Goal: Download file/media

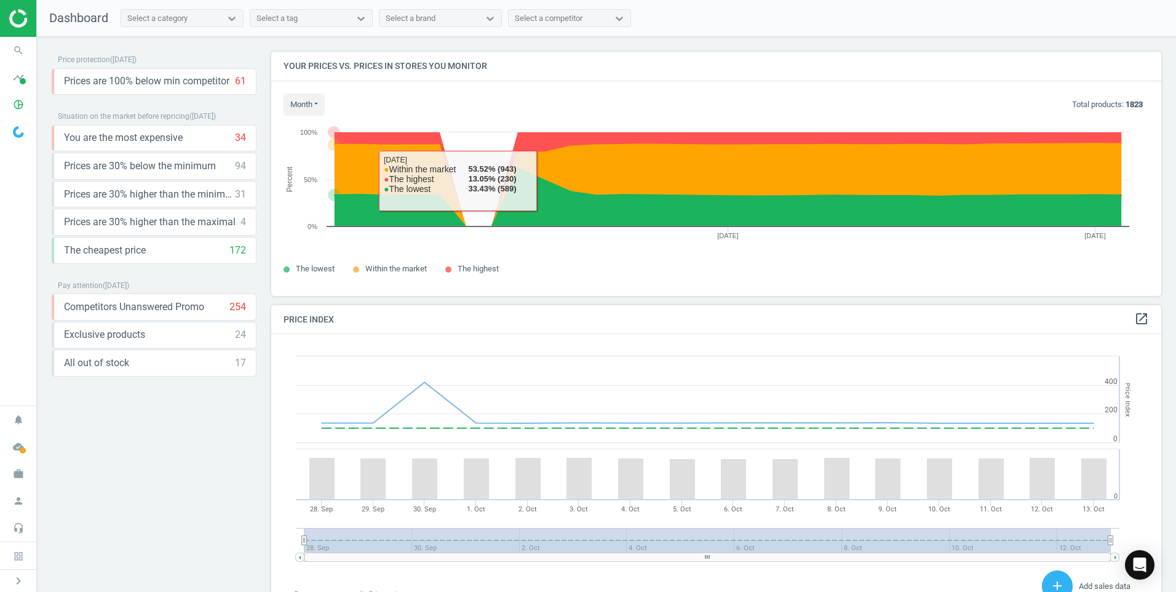
scroll to position [302, 900]
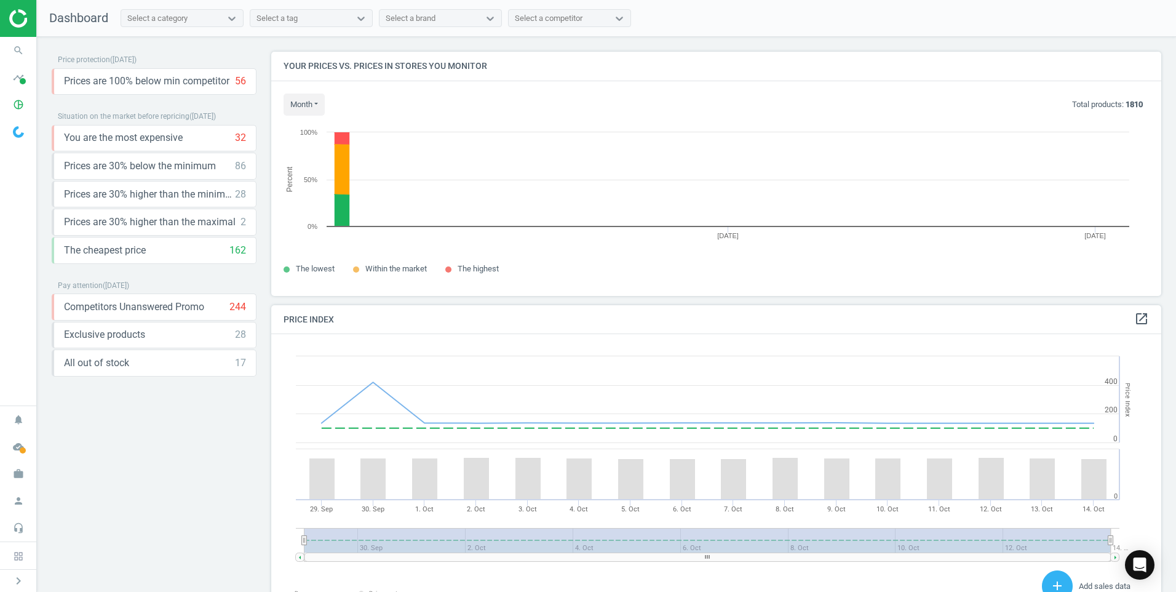
scroll to position [302, 900]
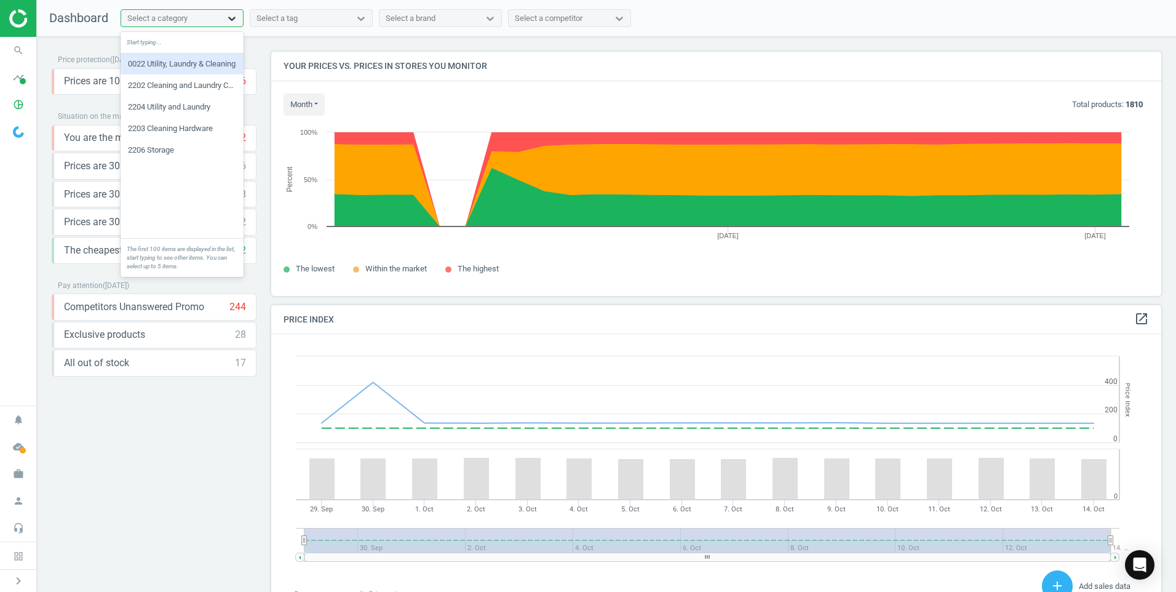
click at [236, 17] on icon at bounding box center [232, 18] width 12 height 12
click at [206, 84] on div "2202 Cleaning and Laundry Consumable" at bounding box center [182, 85] width 123 height 21
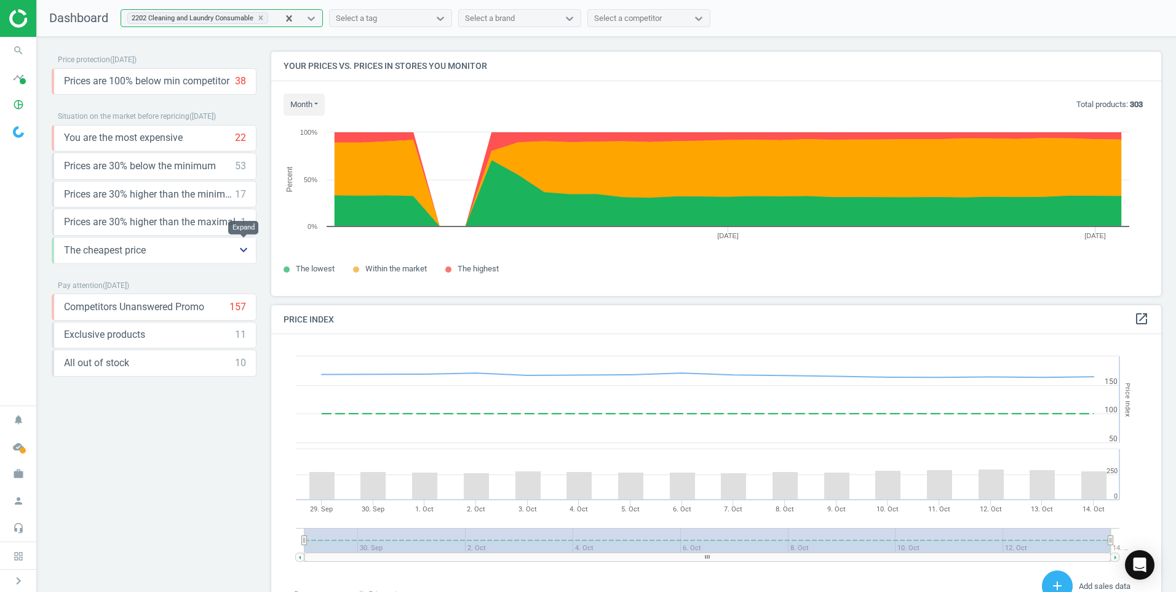
click at [245, 249] on icon "keyboard_arrow_down" at bounding box center [243, 249] width 15 height 15
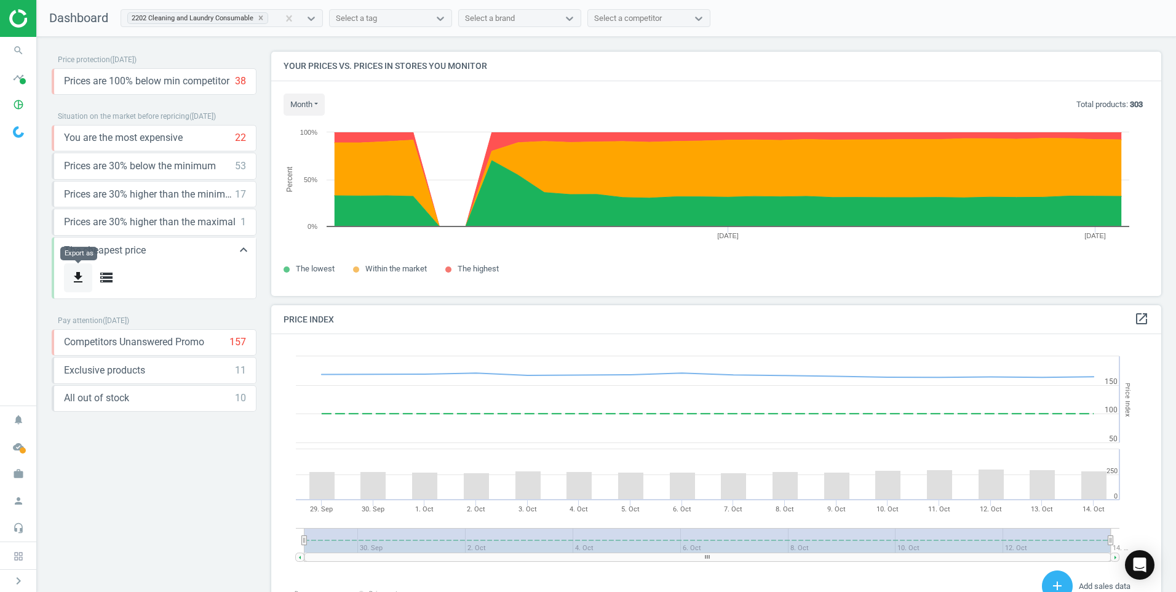
click at [74, 276] on icon "get_app" at bounding box center [78, 277] width 15 height 15
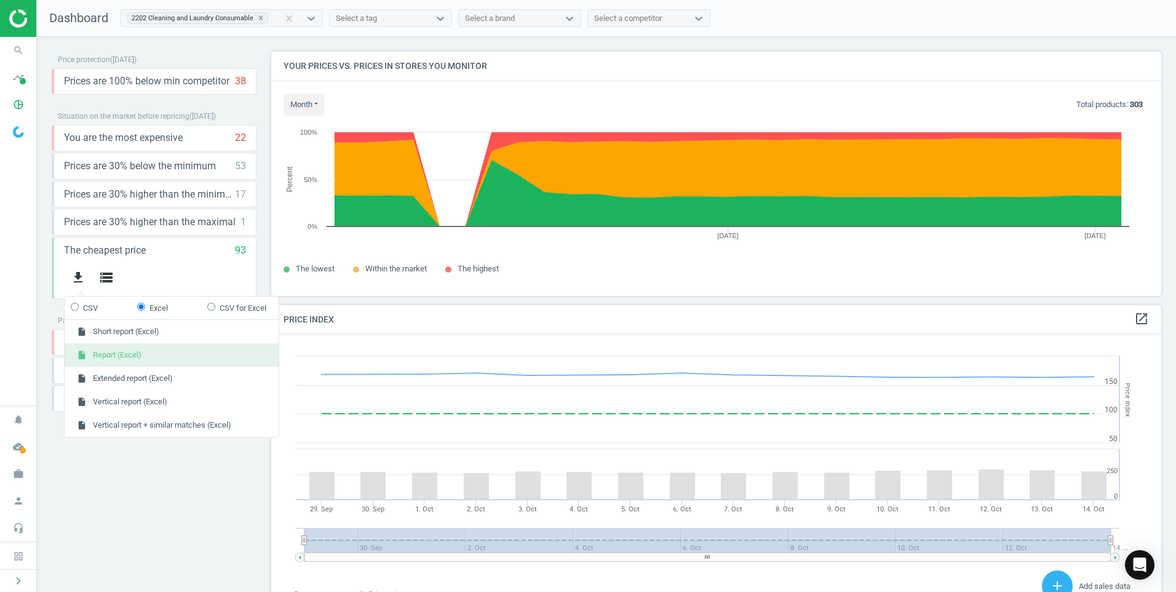
click at [119, 361] on button "insert_drive_file Report (Excel)" at bounding box center [172, 354] width 214 height 23
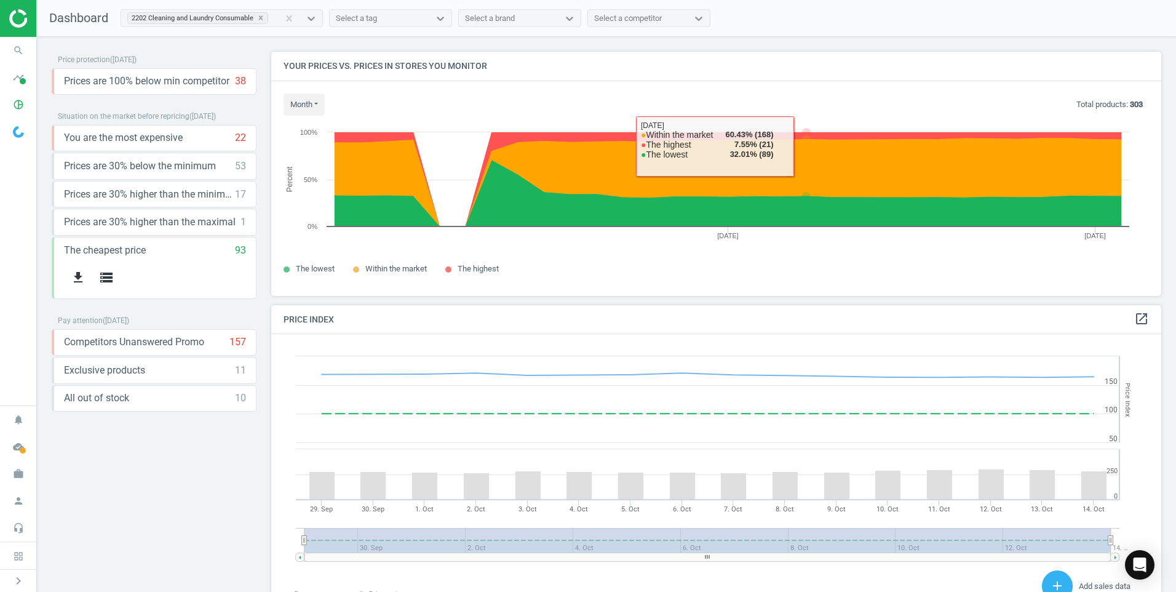
click at [840, 91] on div "month [DATE] Last 30 days Total products: 303 Created with Highcharts 6.2.0 Per…" at bounding box center [716, 188] width 890 height 215
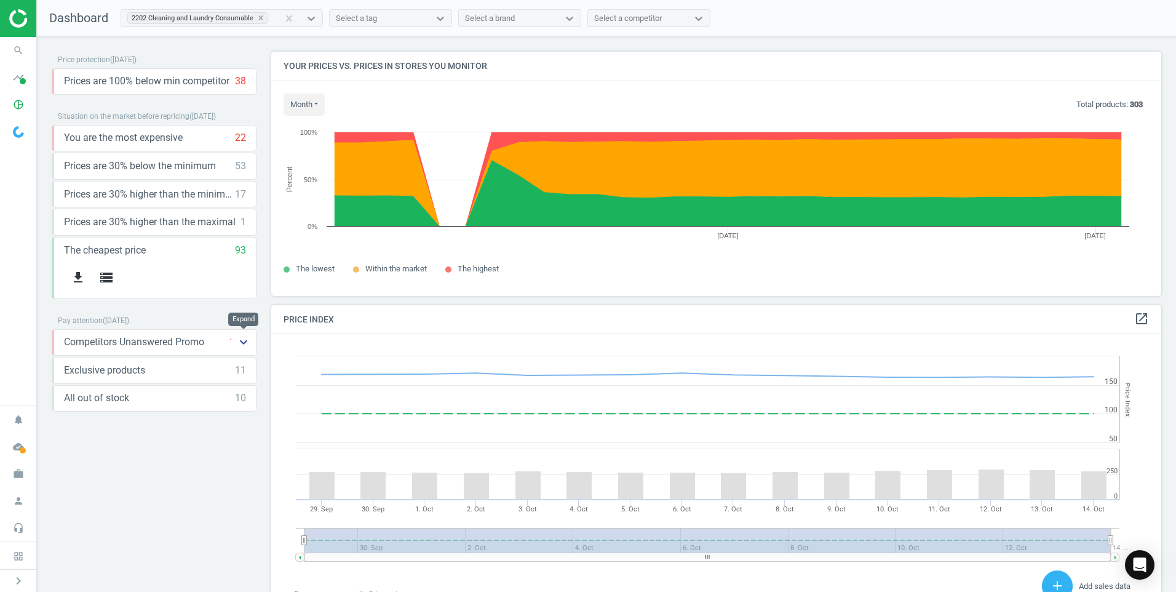
click at [245, 343] on icon "keyboard_arrow_down" at bounding box center [243, 342] width 15 height 15
click at [245, 403] on icon "keyboard_arrow_down" at bounding box center [243, 405] width 15 height 15
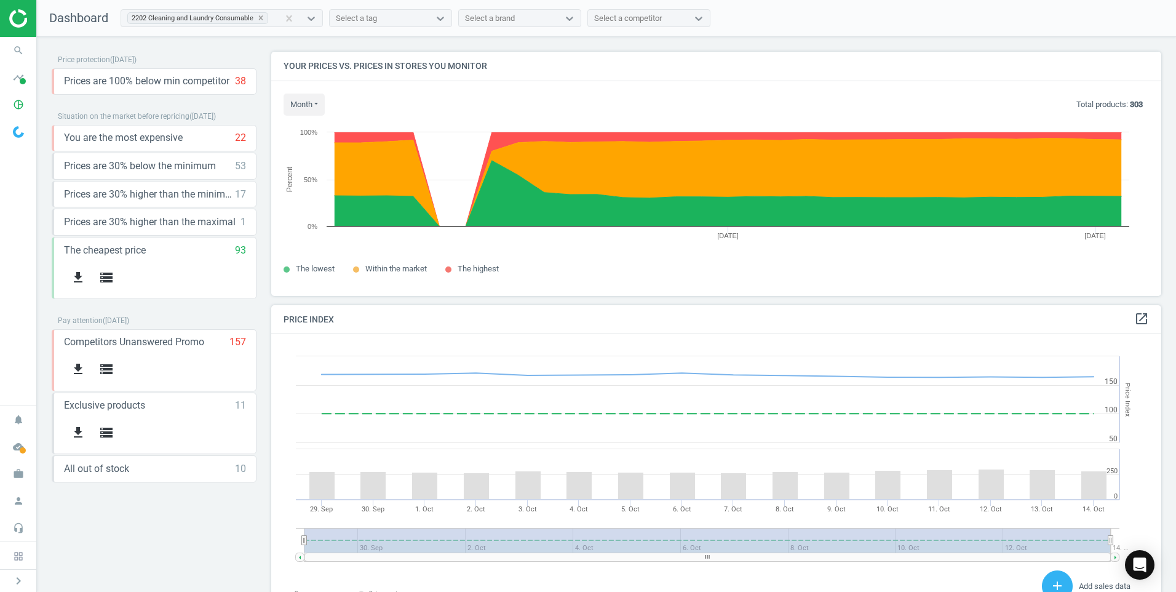
click at [159, 485] on div "Price protection ( [DATE] ) Prices are 100% below min competitor 38 keyboard_ar…" at bounding box center [154, 274] width 205 height 444
click at [119, 404] on span "Exclusive products" at bounding box center [104, 406] width 81 height 14
click at [142, 406] on span "Exclusive products" at bounding box center [104, 406] width 81 height 14
click at [180, 507] on div "Price protection ( [DATE] ) Prices are 100% below min competitor 38 keyboard_ar…" at bounding box center [154, 318] width 205 height 532
